Goal: Task Accomplishment & Management: Complete application form

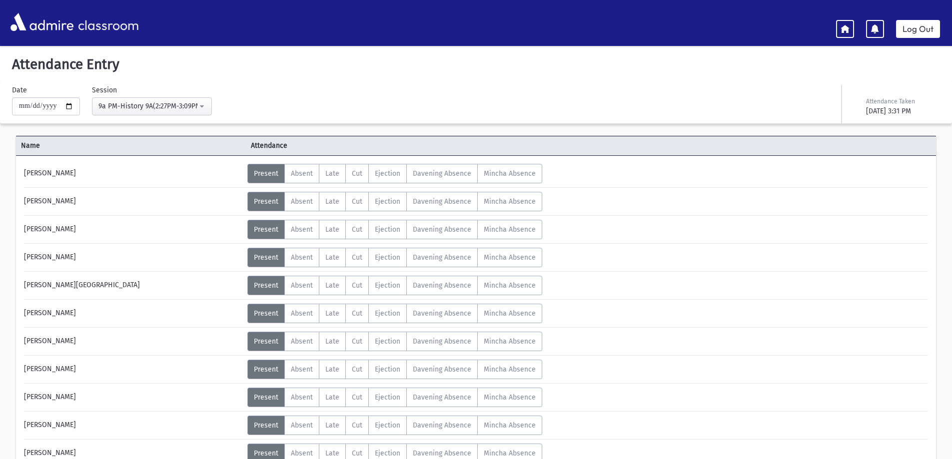
click at [211, 109] on button "9a PM-History 9A(2:27PM-3:09PM)" at bounding box center [152, 106] width 120 height 18
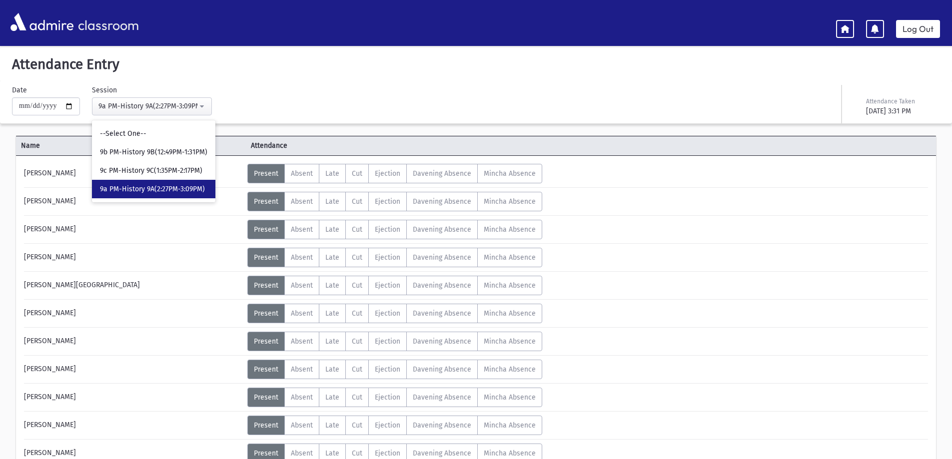
click at [210, 75] on div "Attendance Entry Missing Attendance History" at bounding box center [476, 64] width 952 height 33
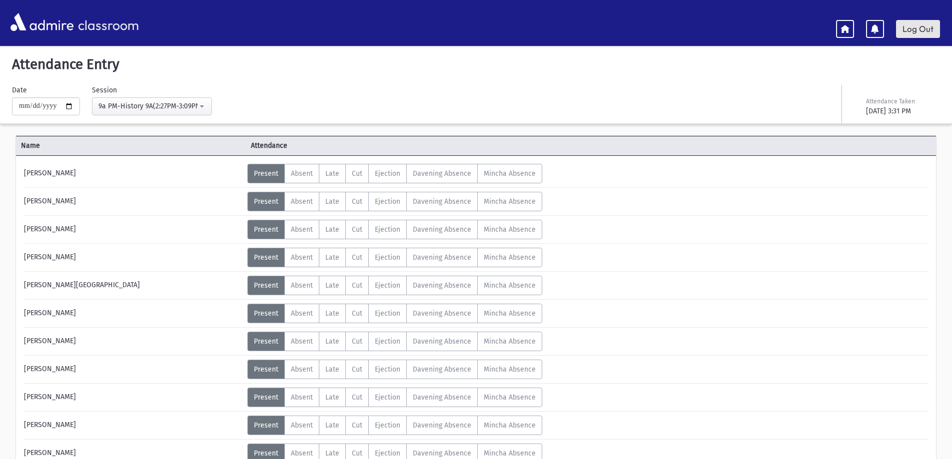
click at [925, 26] on link "Log Out" at bounding box center [918, 29] width 44 height 18
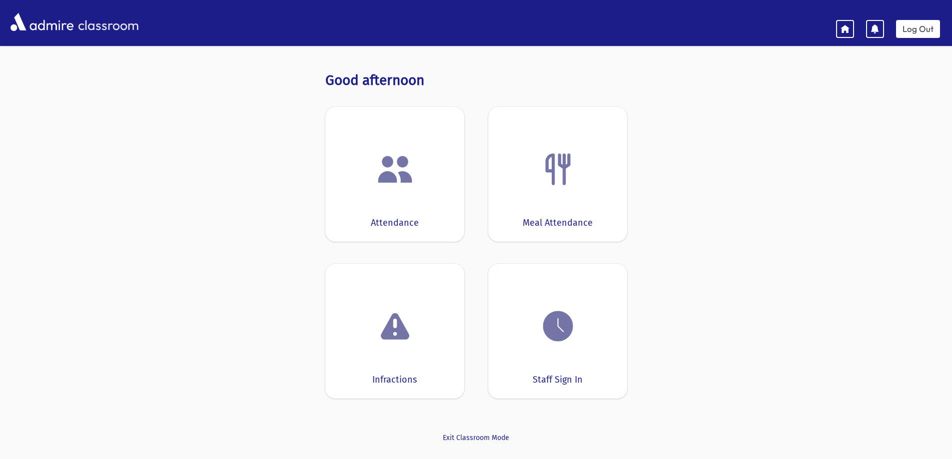
click at [400, 171] on img at bounding box center [395, 169] width 38 height 38
